Goal: Task Accomplishment & Management: Manage account settings

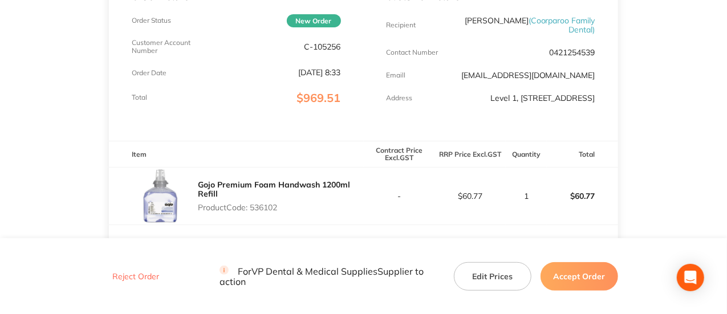
scroll to position [228, 0]
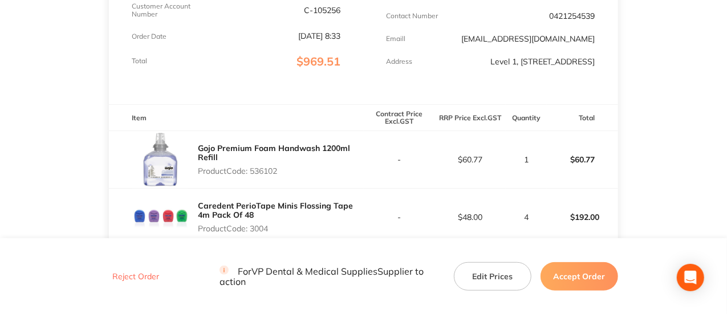
drag, startPoint x: 282, startPoint y: 179, endPoint x: 253, endPoint y: 180, distance: 28.5
click at [253, 123] on p "Product Code: 536102" at bounding box center [280, 170] width 165 height 9
copy p "536102"
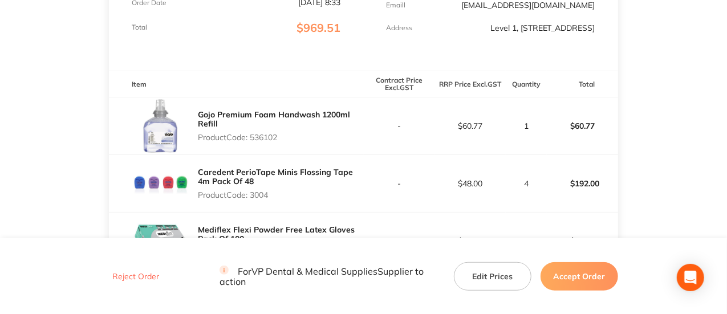
scroll to position [285, 0]
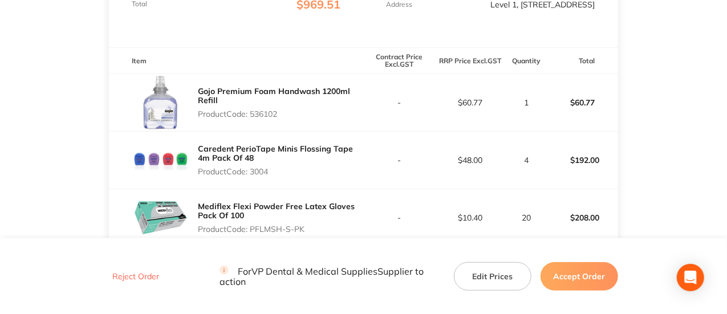
drag, startPoint x: 274, startPoint y: 174, endPoint x: 253, endPoint y: 175, distance: 21.1
click at [253, 123] on div "Caredent PerioTape Minis Flossing Tape 4m Pack Of 48 Product Code: 3004" at bounding box center [280, 160] width 165 height 41
copy p "3004"
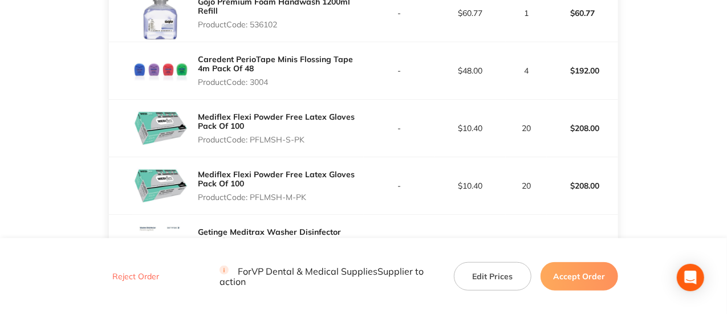
scroll to position [399, 0]
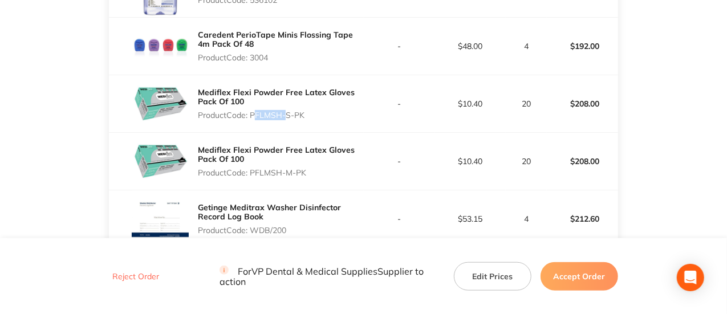
drag, startPoint x: 282, startPoint y: 123, endPoint x: 251, endPoint y: 123, distance: 30.2
click at [251, 120] on p "Product Code: PFLMSH-S-PK" at bounding box center [280, 115] width 165 height 9
copy p "PFLMSH"
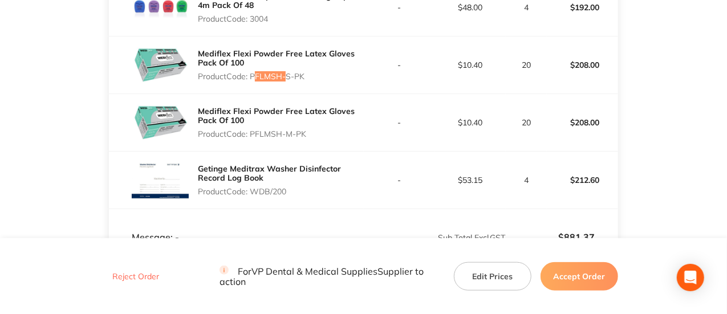
scroll to position [456, 0]
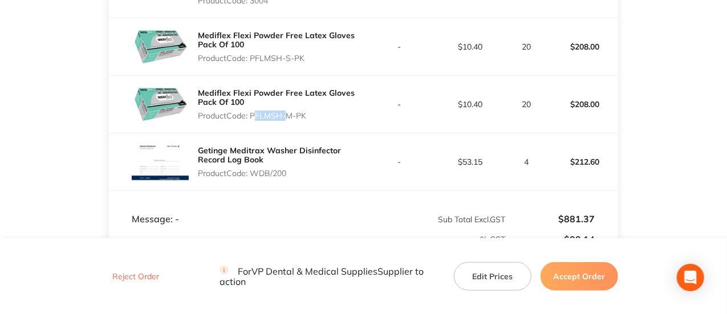
drag, startPoint x: 282, startPoint y: 124, endPoint x: 252, endPoint y: 124, distance: 29.6
click at [252, 120] on p "Product Code: PFLMSH-M-PK" at bounding box center [280, 115] width 165 height 9
copy p "PFLMSH"
drag, startPoint x: 291, startPoint y: 183, endPoint x: 253, endPoint y: 183, distance: 38.2
click at [253, 123] on p "Product Code: WDB/200" at bounding box center [280, 173] width 165 height 9
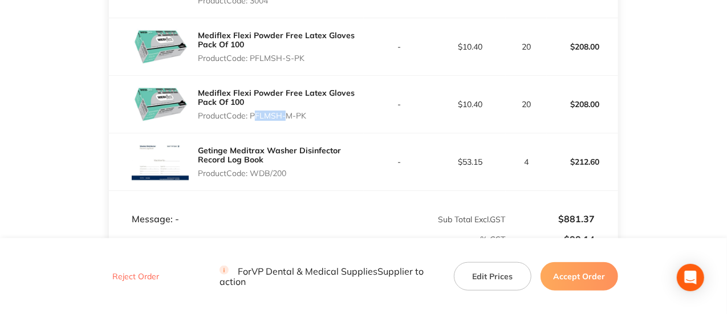
copy p "WDB/200"
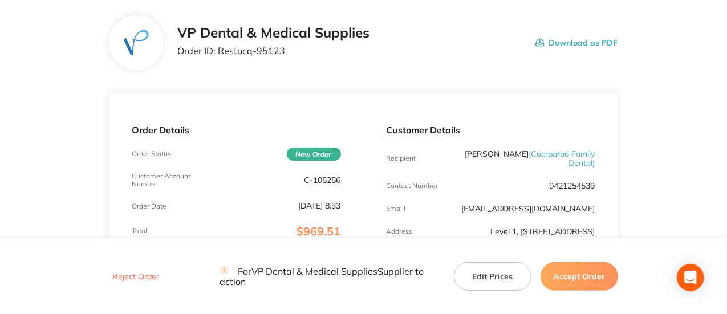
scroll to position [0, 0]
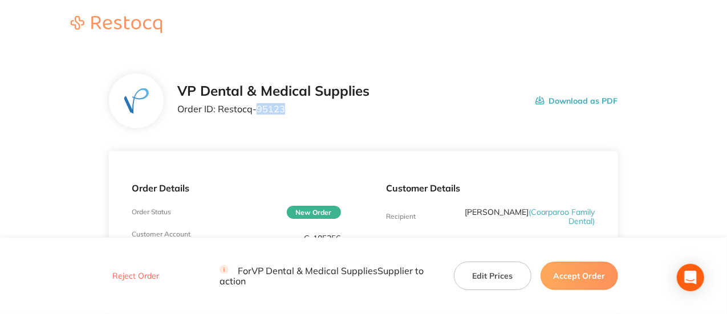
drag, startPoint x: 282, startPoint y: 108, endPoint x: 258, endPoint y: 108, distance: 24.5
click at [258, 108] on p "Order ID: Restocq- 95123" at bounding box center [273, 109] width 192 height 10
copy p "95123"
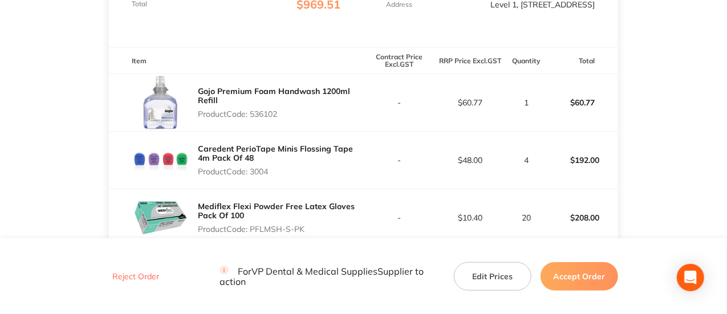
scroll to position [342, 0]
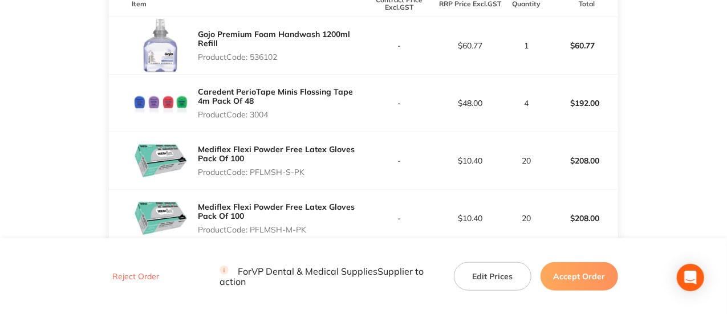
click at [357, 123] on button "Accept Order" at bounding box center [580, 276] width 78 height 29
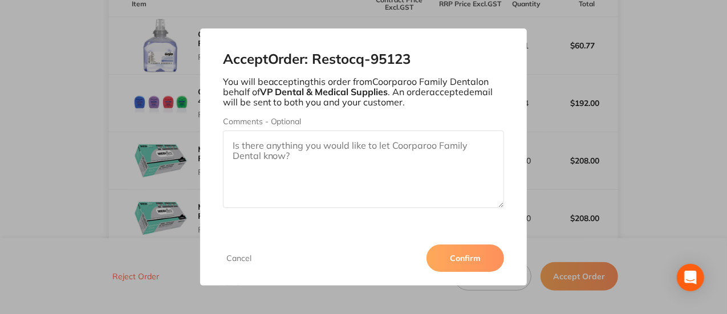
click at [357, 123] on button "Confirm" at bounding box center [465, 258] width 78 height 27
